Goal: Information Seeking & Learning: Learn about a topic

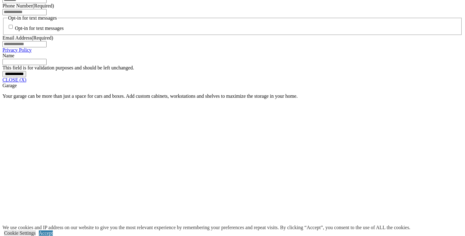
scroll to position [486, 0]
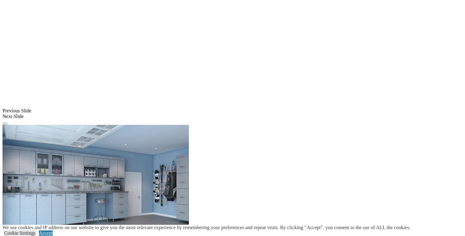
scroll to position [623, 0]
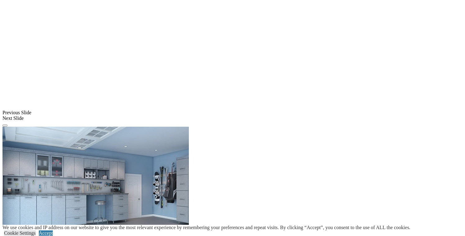
scroll to position [621, 0]
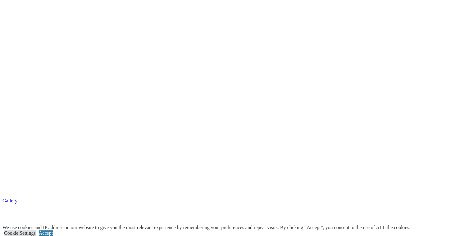
scroll to position [1133, 0]
